Goal: Task Accomplishment & Management: Manage account settings

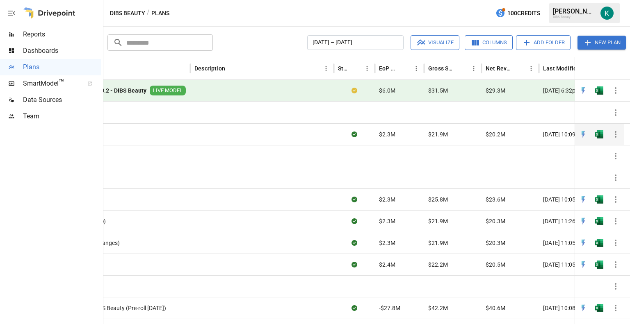
scroll to position [0, 119]
click at [613, 132] on icon "button" at bounding box center [616, 135] width 10 height 10
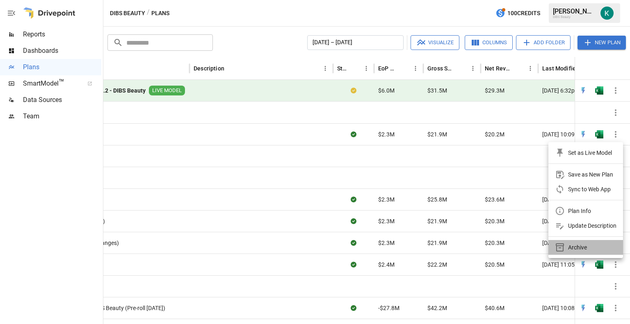
click at [572, 247] on div "Archive" at bounding box center [577, 248] width 19 height 10
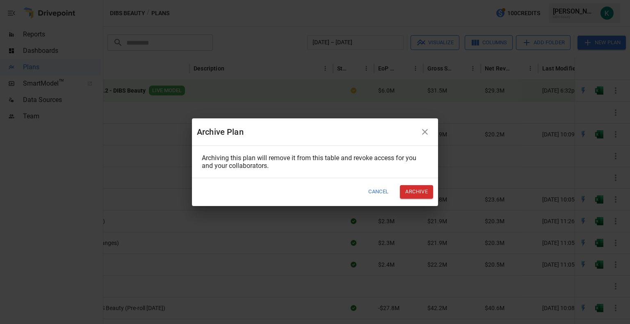
click at [415, 188] on button "Archive" at bounding box center [416, 192] width 33 height 14
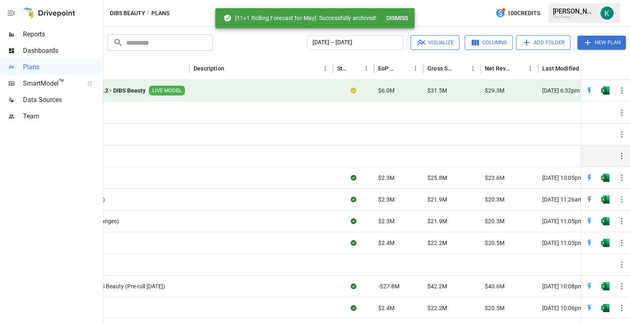
scroll to position [0, 0]
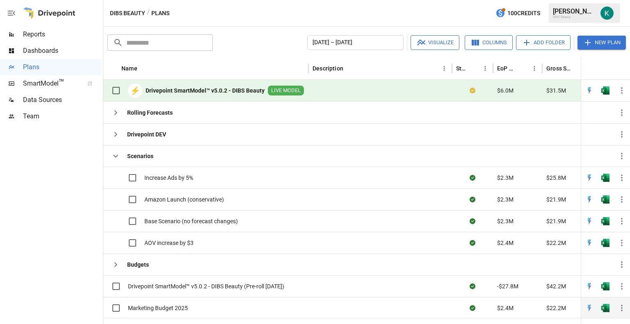
click at [623, 304] on icon "button" at bounding box center [622, 308] width 10 height 10
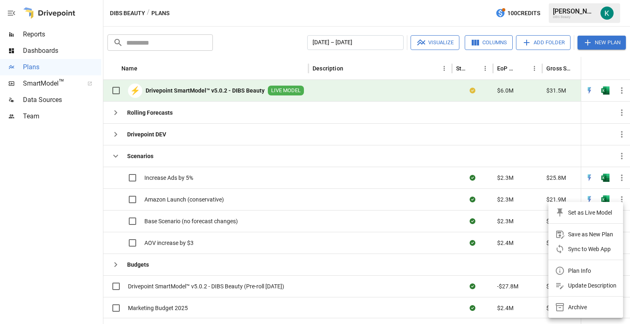
click at [579, 308] on div "Archive" at bounding box center [577, 308] width 19 height 10
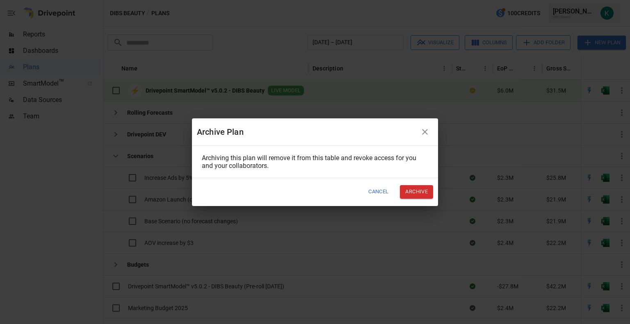
click at [428, 193] on button "Archive" at bounding box center [416, 192] width 33 height 14
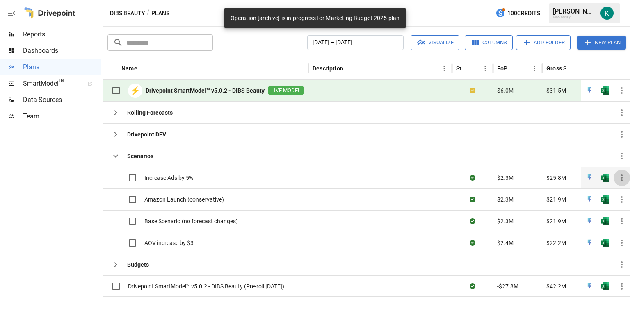
click at [628, 182] on button "button" at bounding box center [621, 178] width 16 height 16
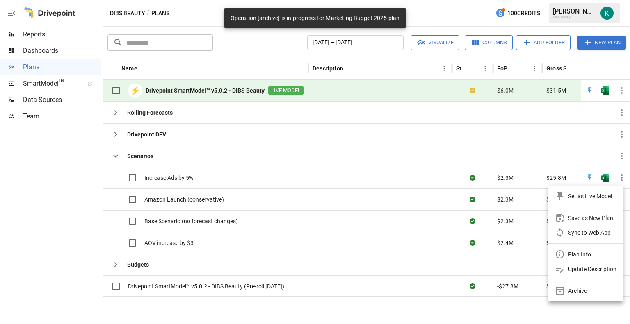
click at [577, 285] on li "Archive" at bounding box center [585, 291] width 75 height 15
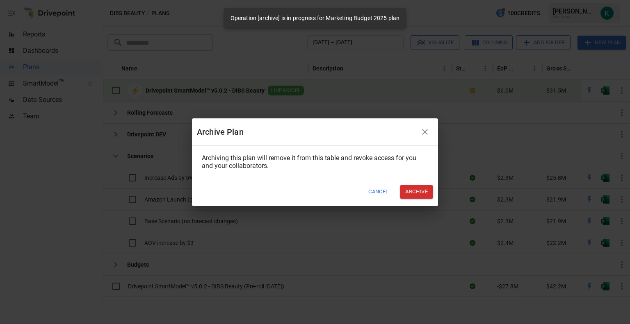
click at [421, 190] on button "Archive" at bounding box center [416, 192] width 33 height 14
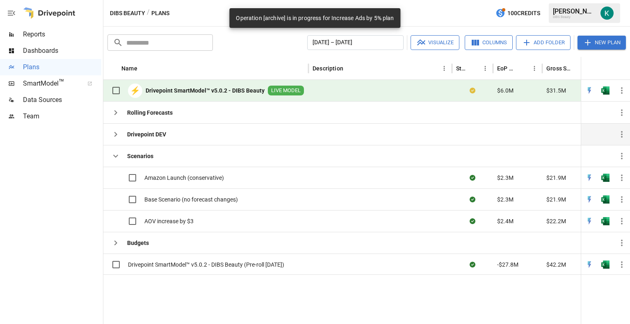
click at [123, 136] on button "button" at bounding box center [115, 134] width 16 height 16
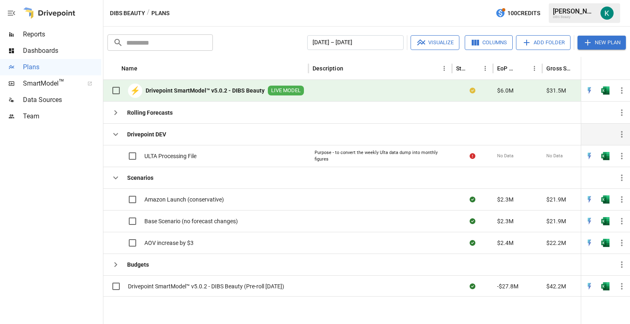
click at [129, 137] on b "Drivepoint DEV" at bounding box center [146, 134] width 39 height 8
click at [124, 113] on div "Rolling Forecasts" at bounding box center [139, 113] width 65 height 16
click at [114, 111] on icon "button" at bounding box center [116, 113] width 10 height 10
click at [113, 116] on icon "button" at bounding box center [116, 113] width 10 height 10
click at [116, 135] on icon "button" at bounding box center [115, 134] width 5 height 3
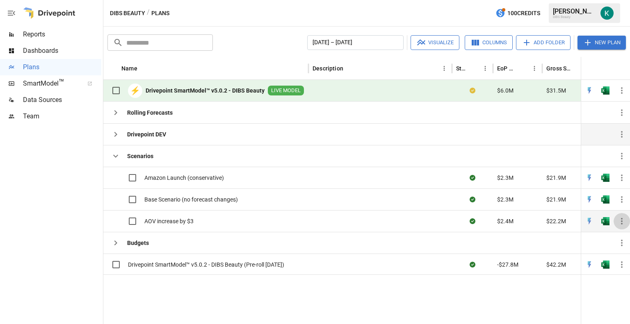
click at [626, 219] on icon "button" at bounding box center [622, 222] width 10 height 10
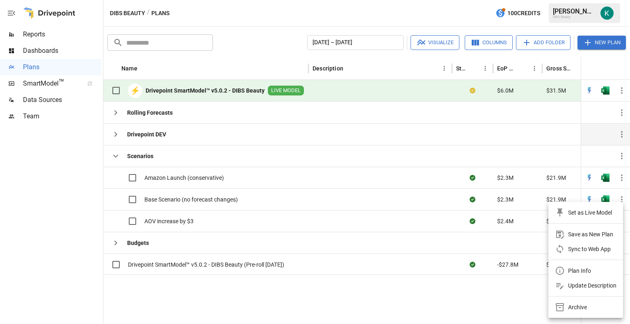
click at [584, 301] on li "Archive" at bounding box center [585, 307] width 75 height 15
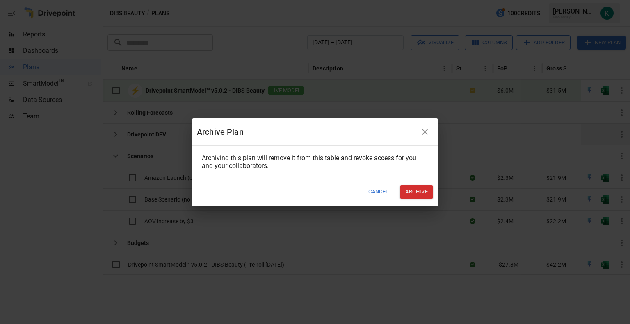
click at [408, 191] on button "Archive" at bounding box center [416, 192] width 33 height 14
